Goal: Navigation & Orientation: Find specific page/section

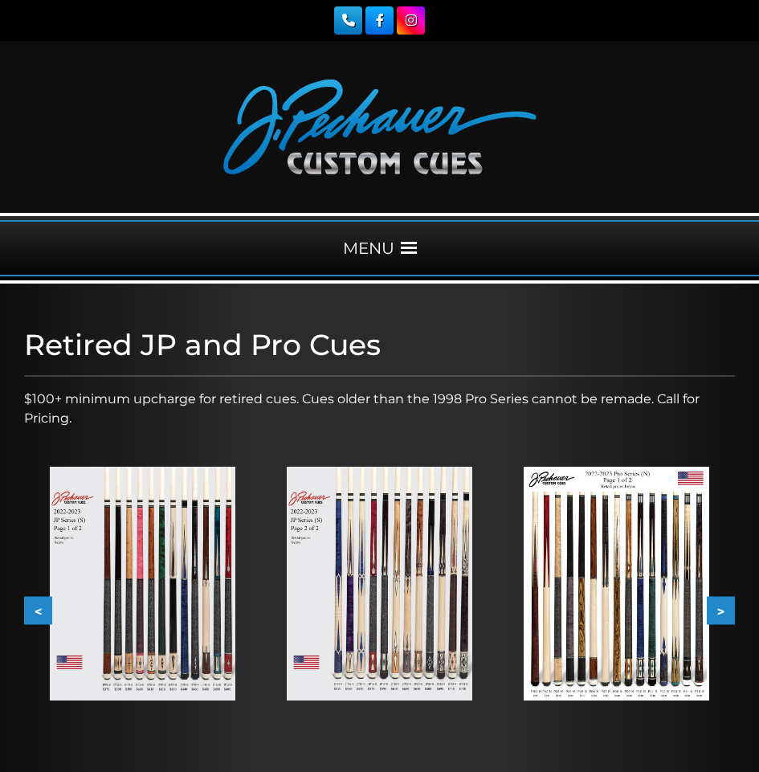
click at [201, 625] on img at bounding box center [143, 584] width 186 height 234
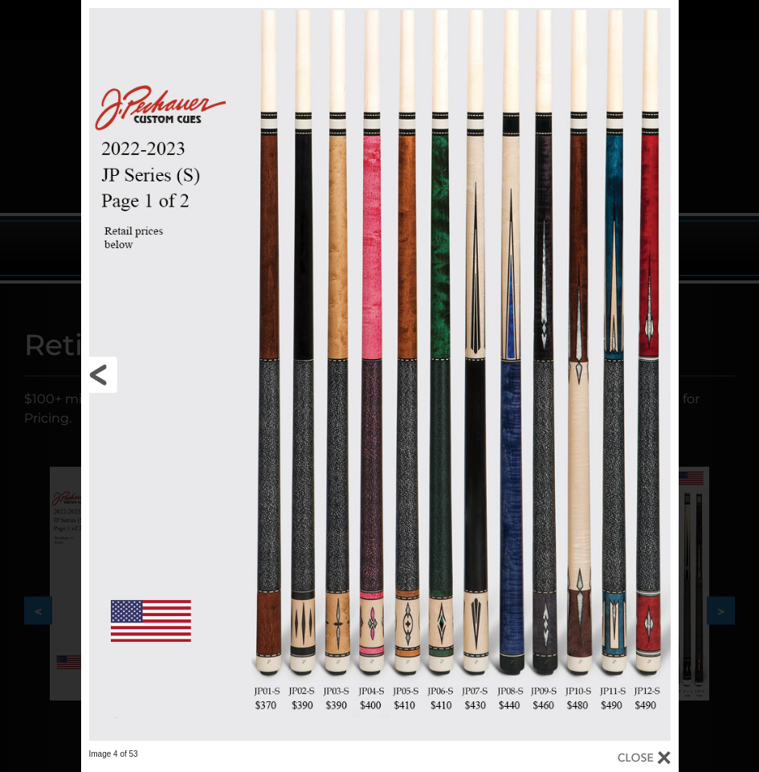
click at [103, 379] on link at bounding box center [215, 374] width 269 height 749
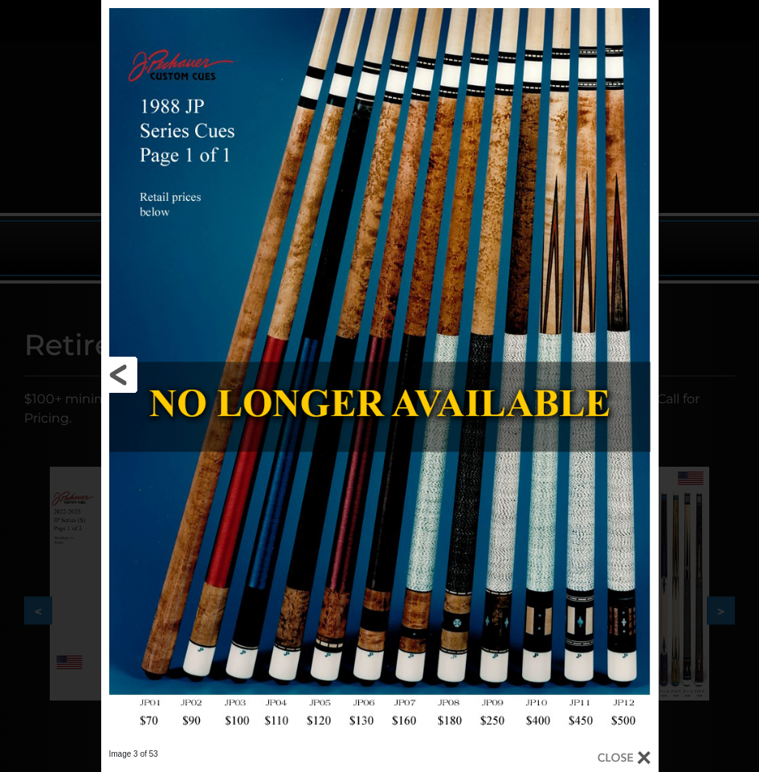
click at [124, 374] on link at bounding box center [226, 374] width 251 height 749
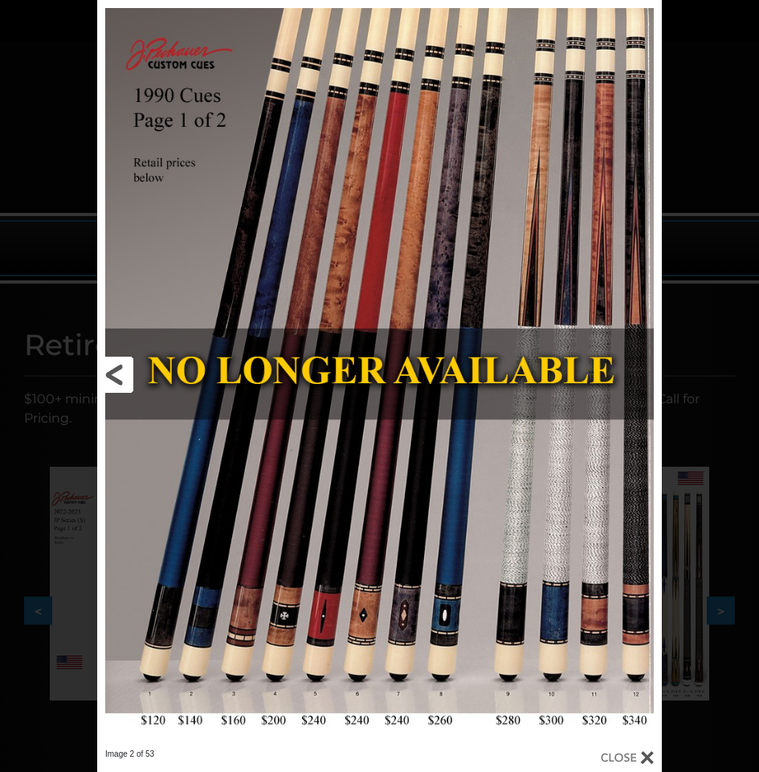
click at [121, 369] on link at bounding box center [224, 374] width 254 height 749
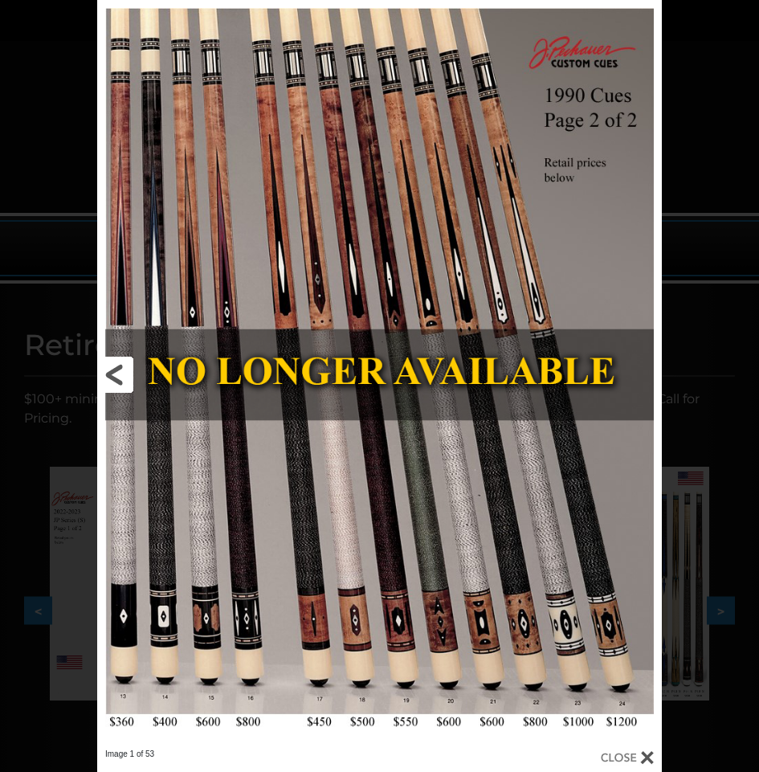
click at [117, 382] on link at bounding box center [224, 374] width 254 height 749
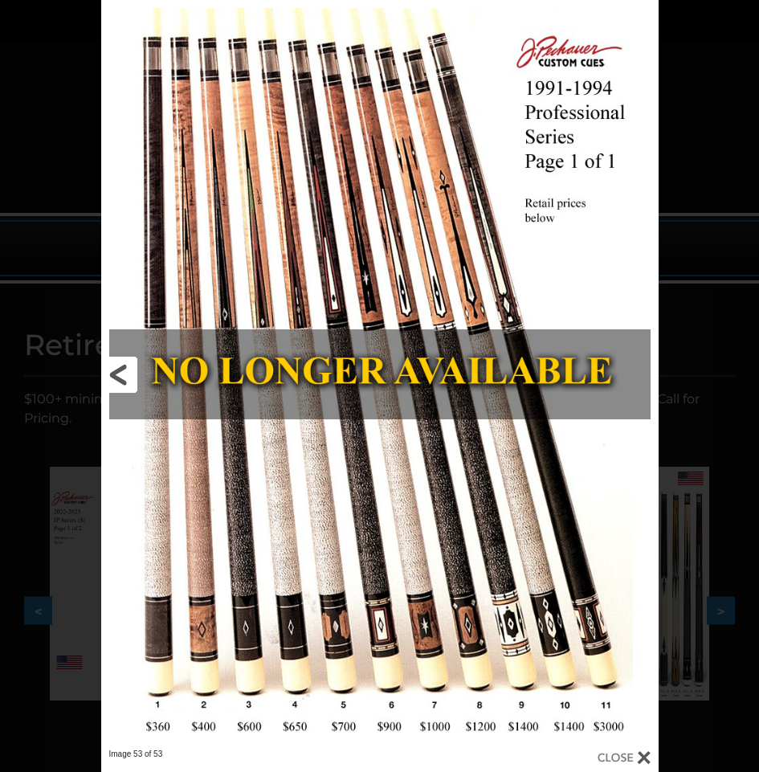
click at [117, 382] on link at bounding box center [226, 374] width 251 height 749
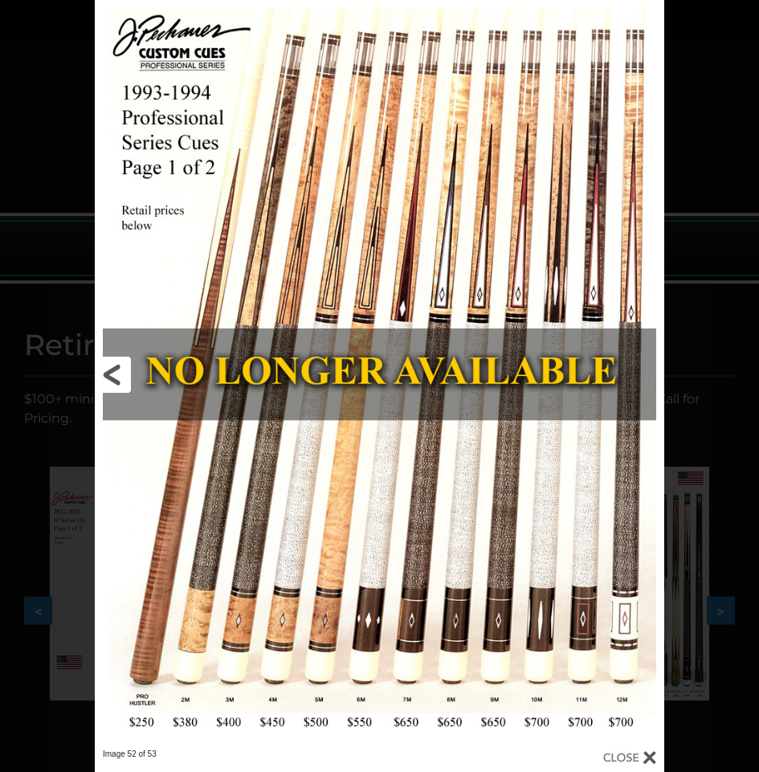
click at [117, 382] on link at bounding box center [223, 374] width 256 height 749
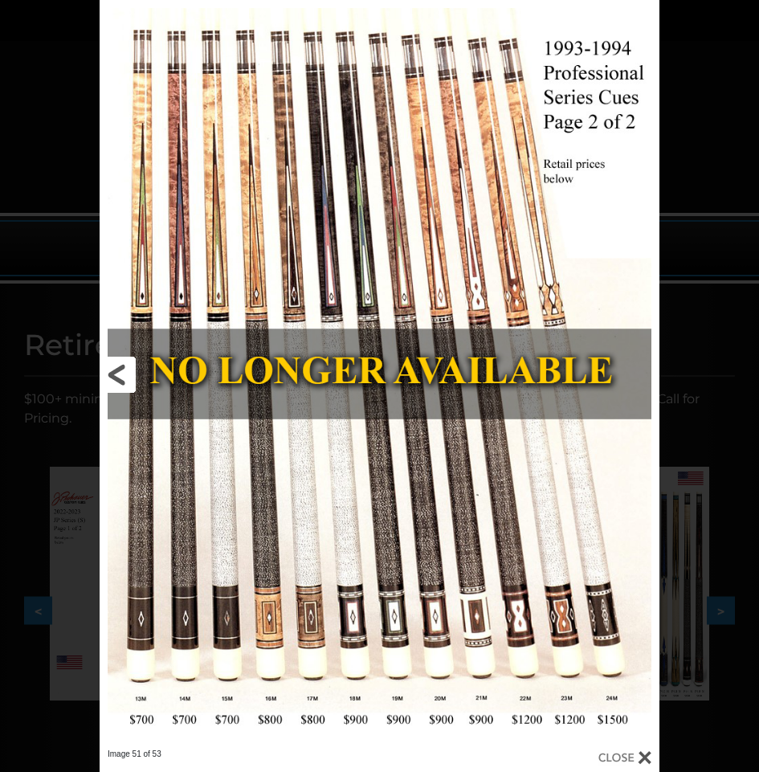
click at [117, 382] on link at bounding box center [226, 374] width 252 height 749
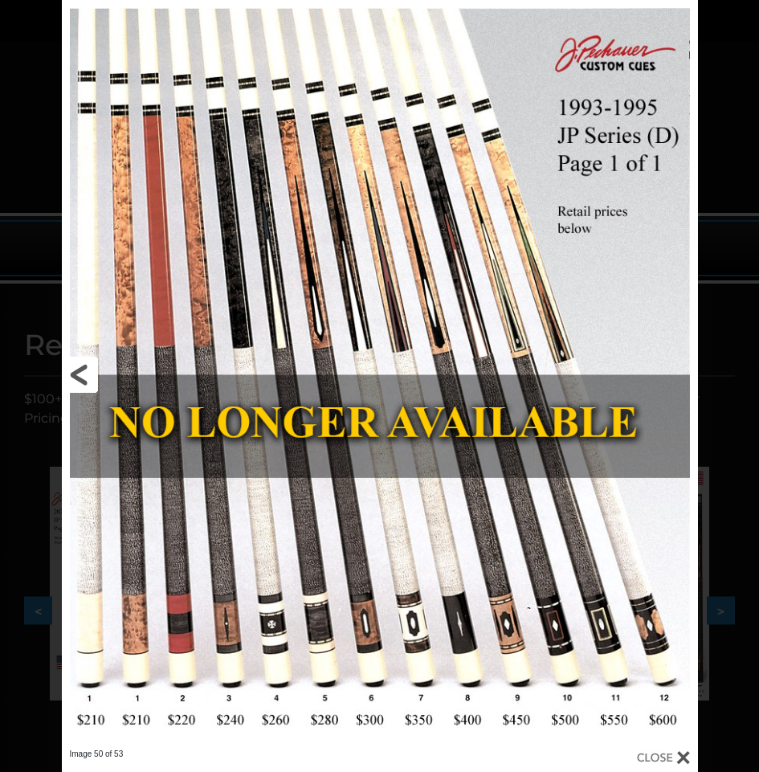
click at [78, 370] on link at bounding box center [205, 374] width 286 height 749
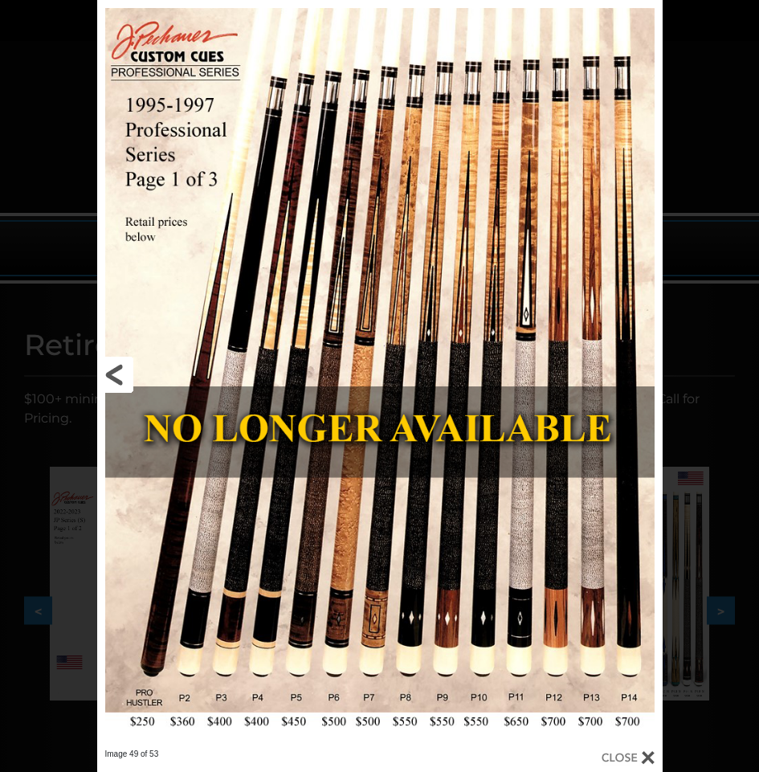
click at [120, 378] on link at bounding box center [224, 374] width 255 height 749
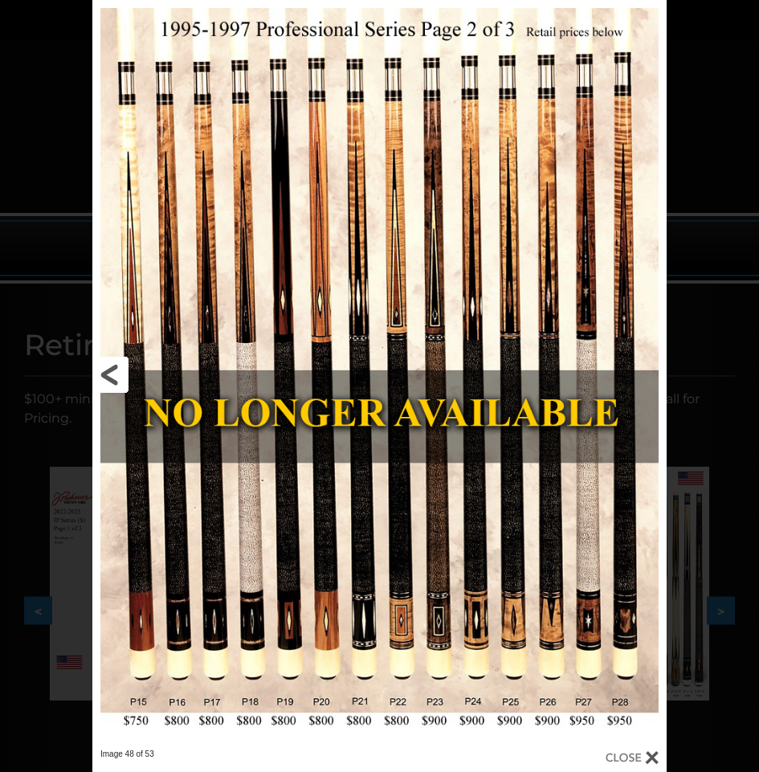
click at [120, 377] on link at bounding box center [221, 374] width 259 height 749
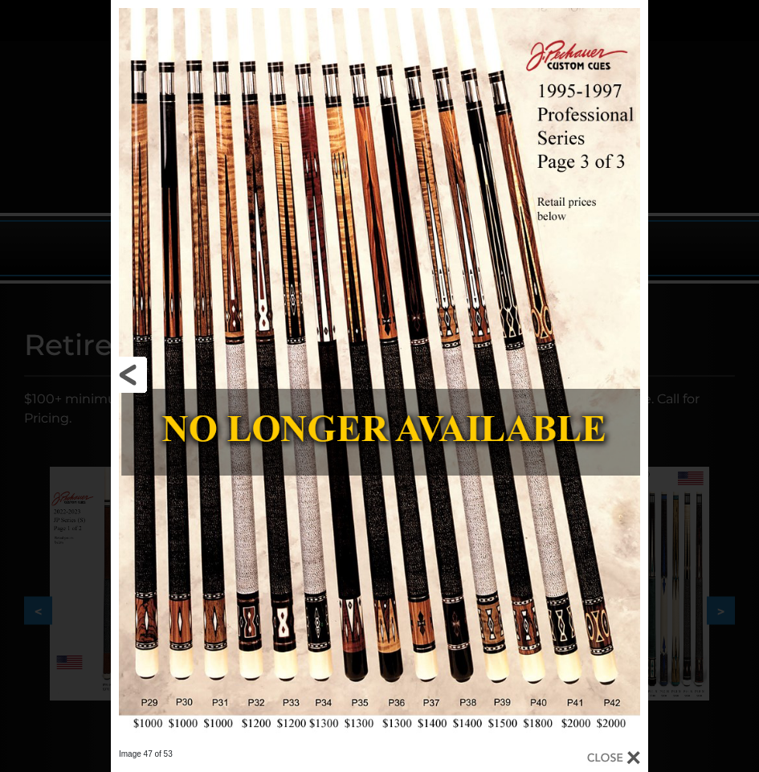
click at [133, 373] on link at bounding box center [232, 374] width 242 height 749
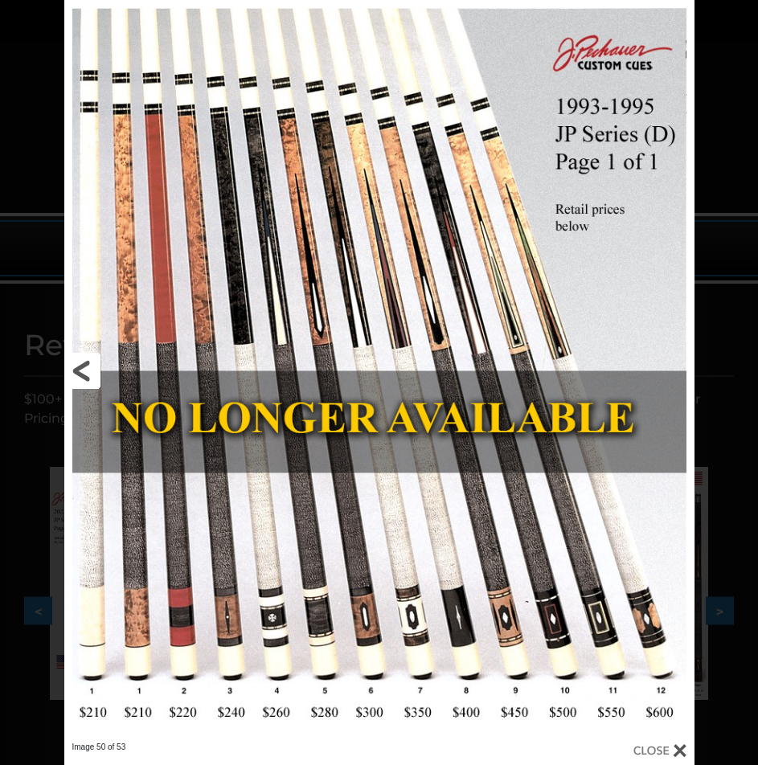
click at [90, 367] on link at bounding box center [206, 370] width 284 height 741
